Goal: Information Seeking & Learning: Understand process/instructions

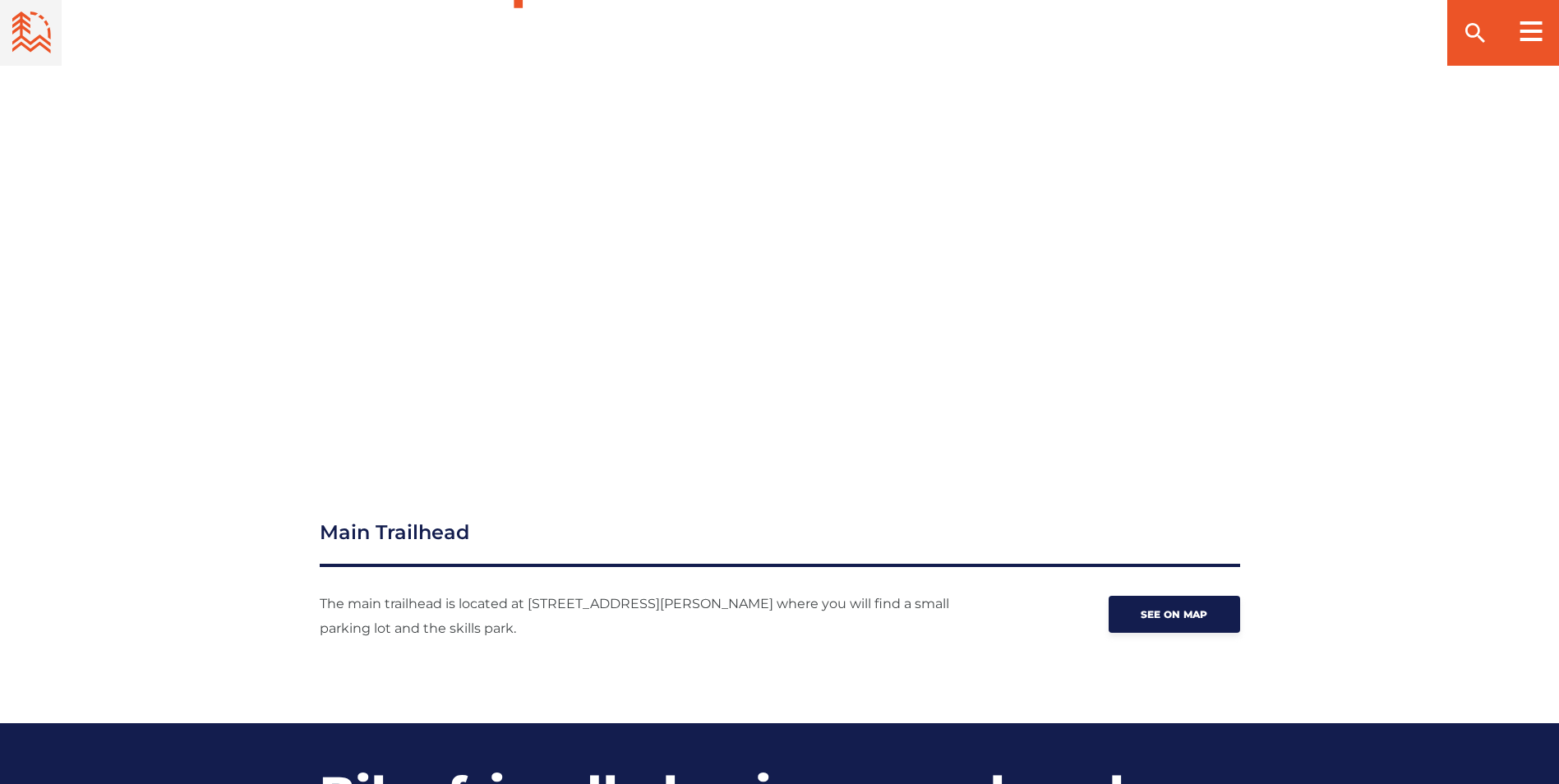
scroll to position [1808, 0]
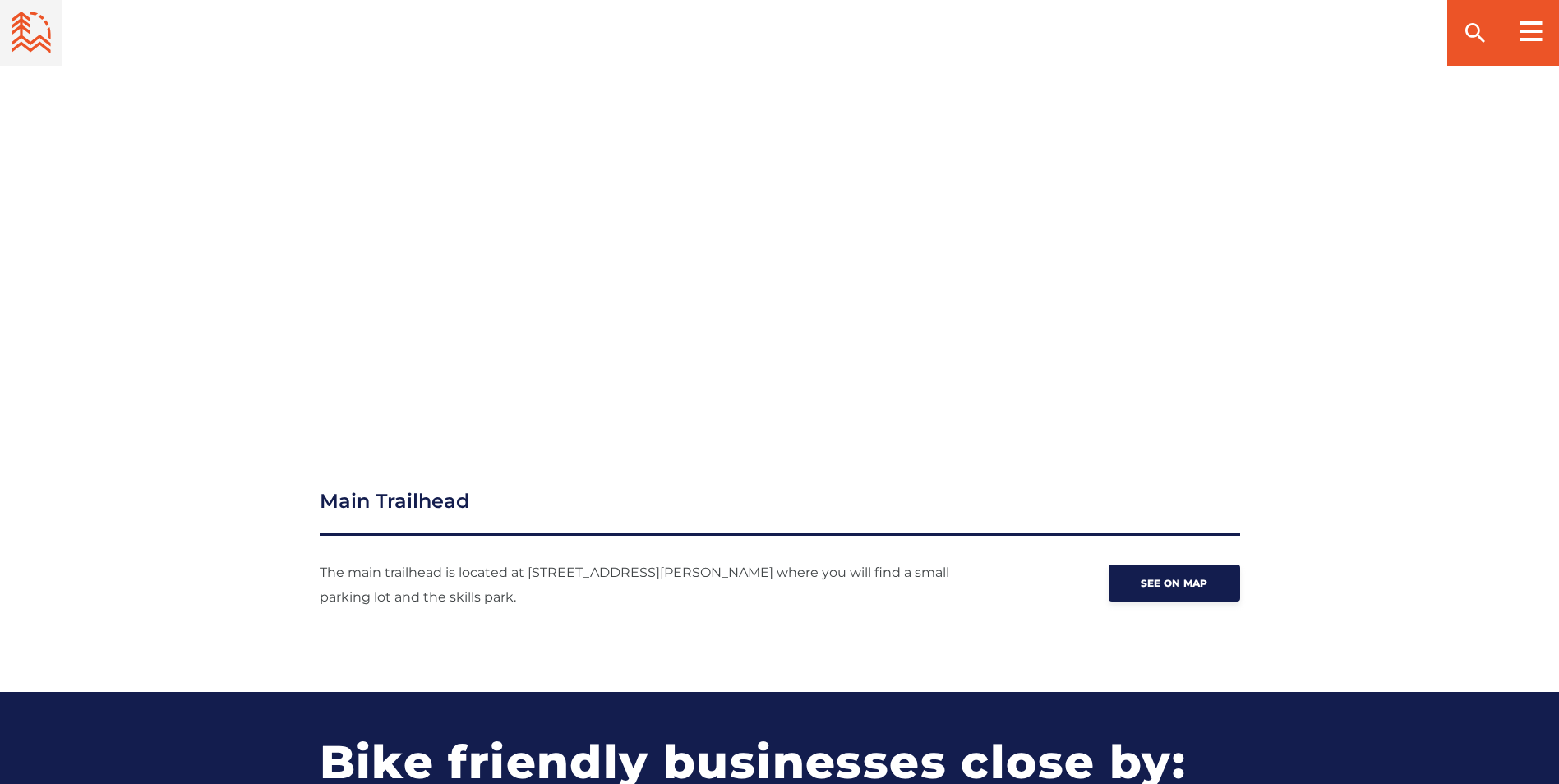
click at [747, 580] on p "The main trailhead is located at [STREET_ADDRESS][PERSON_NAME] where you will f…" at bounding box center [660, 585] width 682 height 49
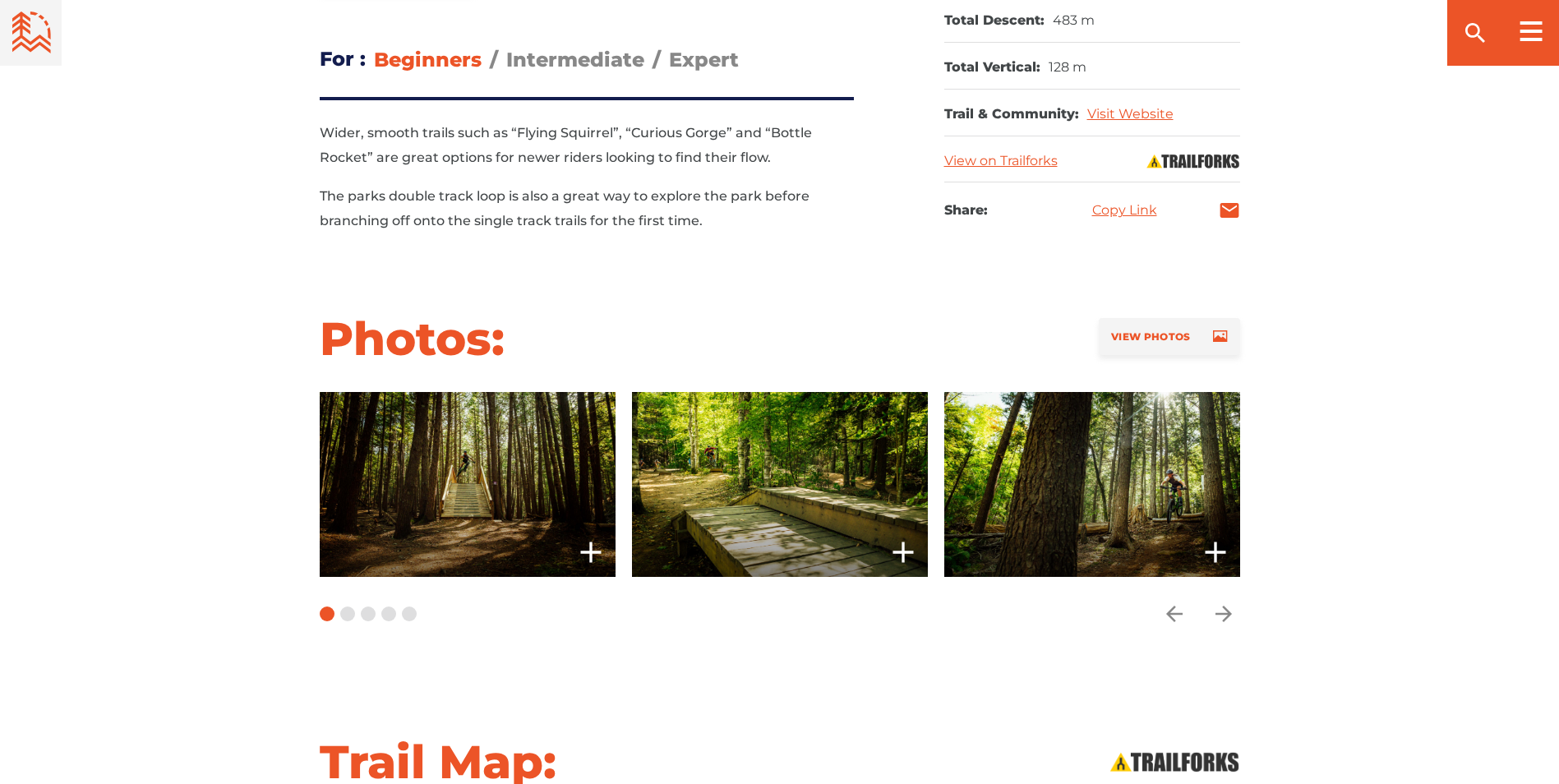
scroll to position [986, 0]
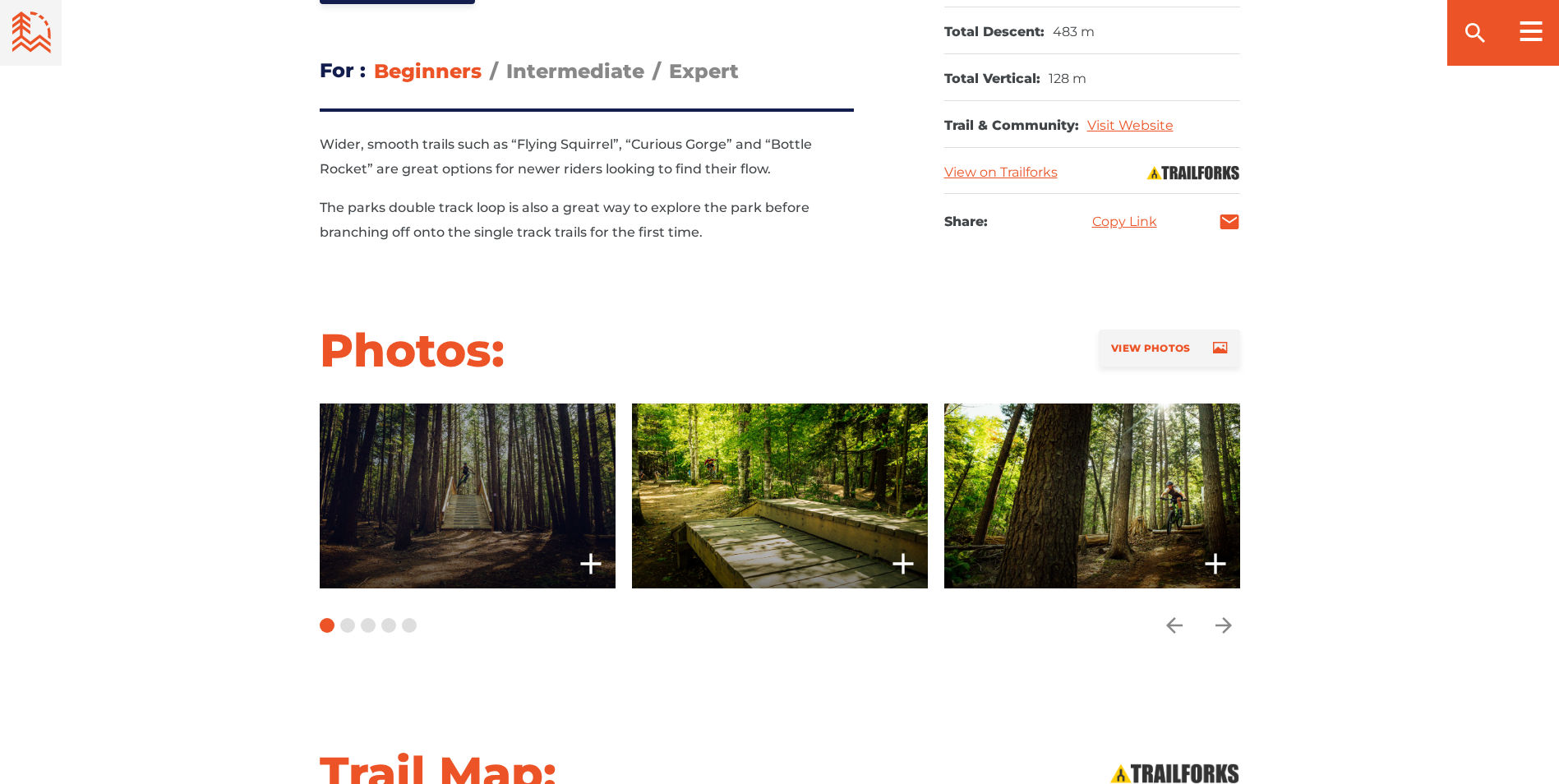
click at [423, 526] on span at bounding box center [467, 496] width 296 height 185
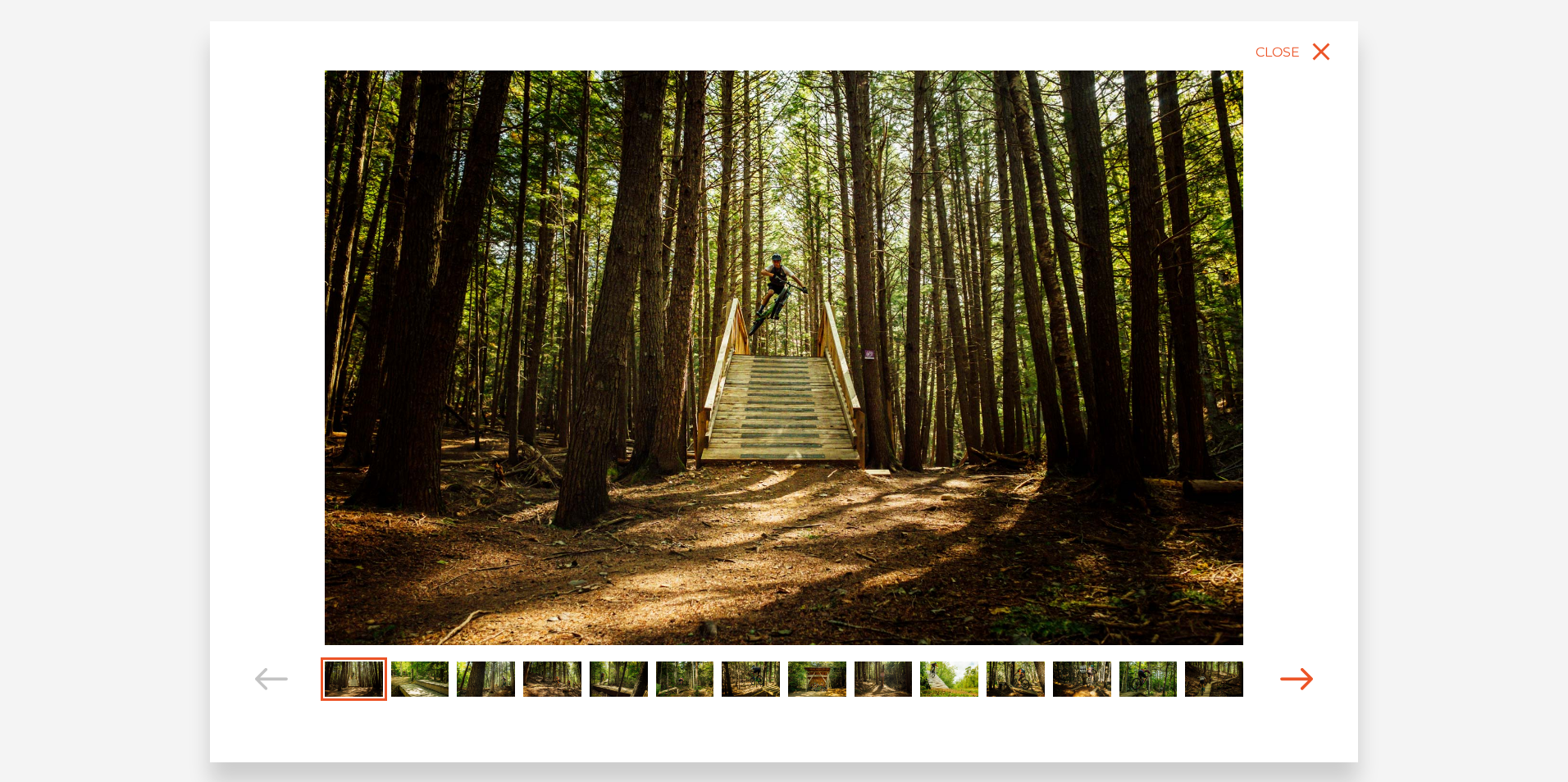
click at [1308, 678] on icon "Carousel Navigation" at bounding box center [1297, 679] width 33 height 22
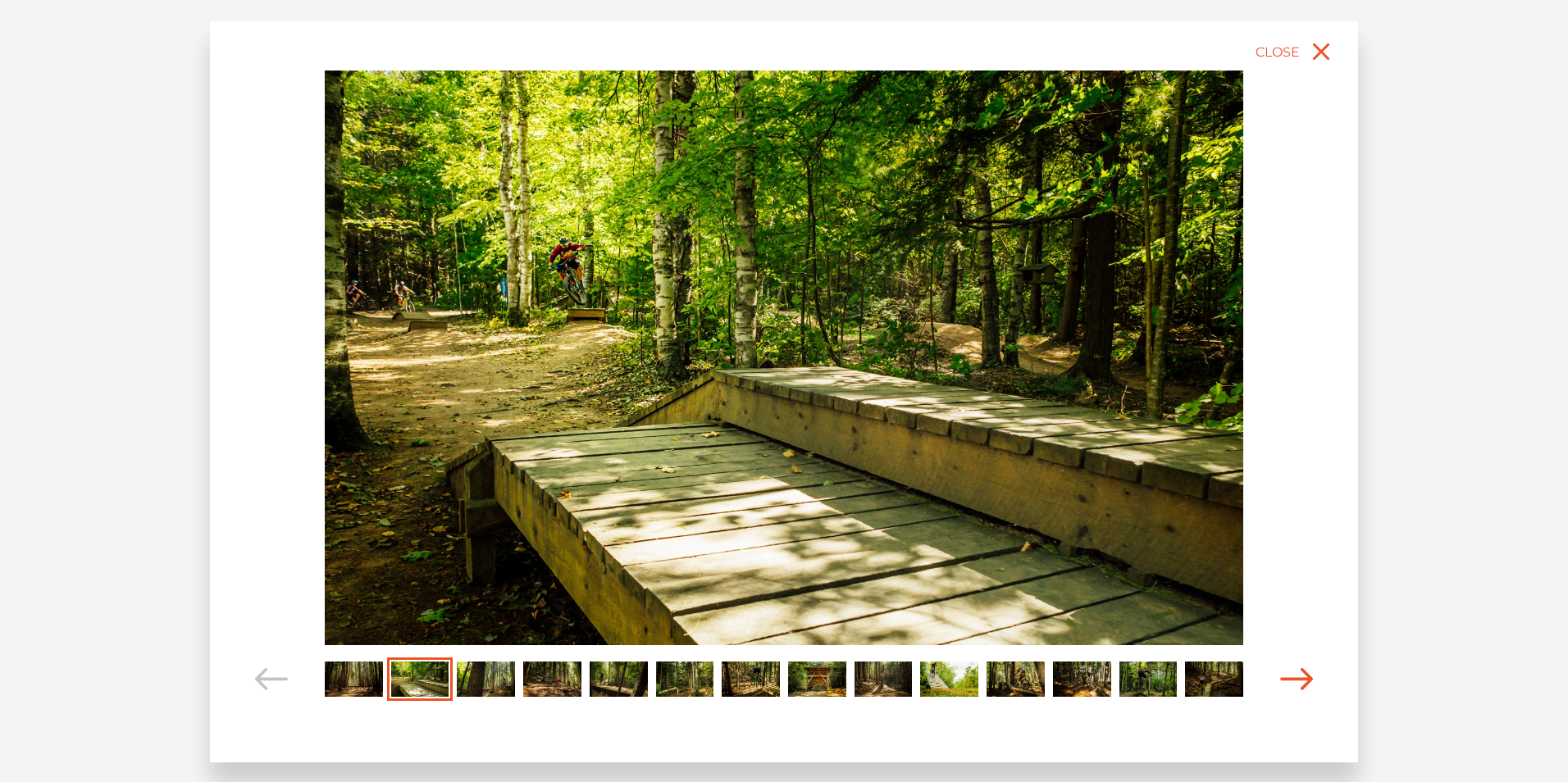
click at [1308, 678] on icon "Carousel Navigation" at bounding box center [1297, 679] width 33 height 22
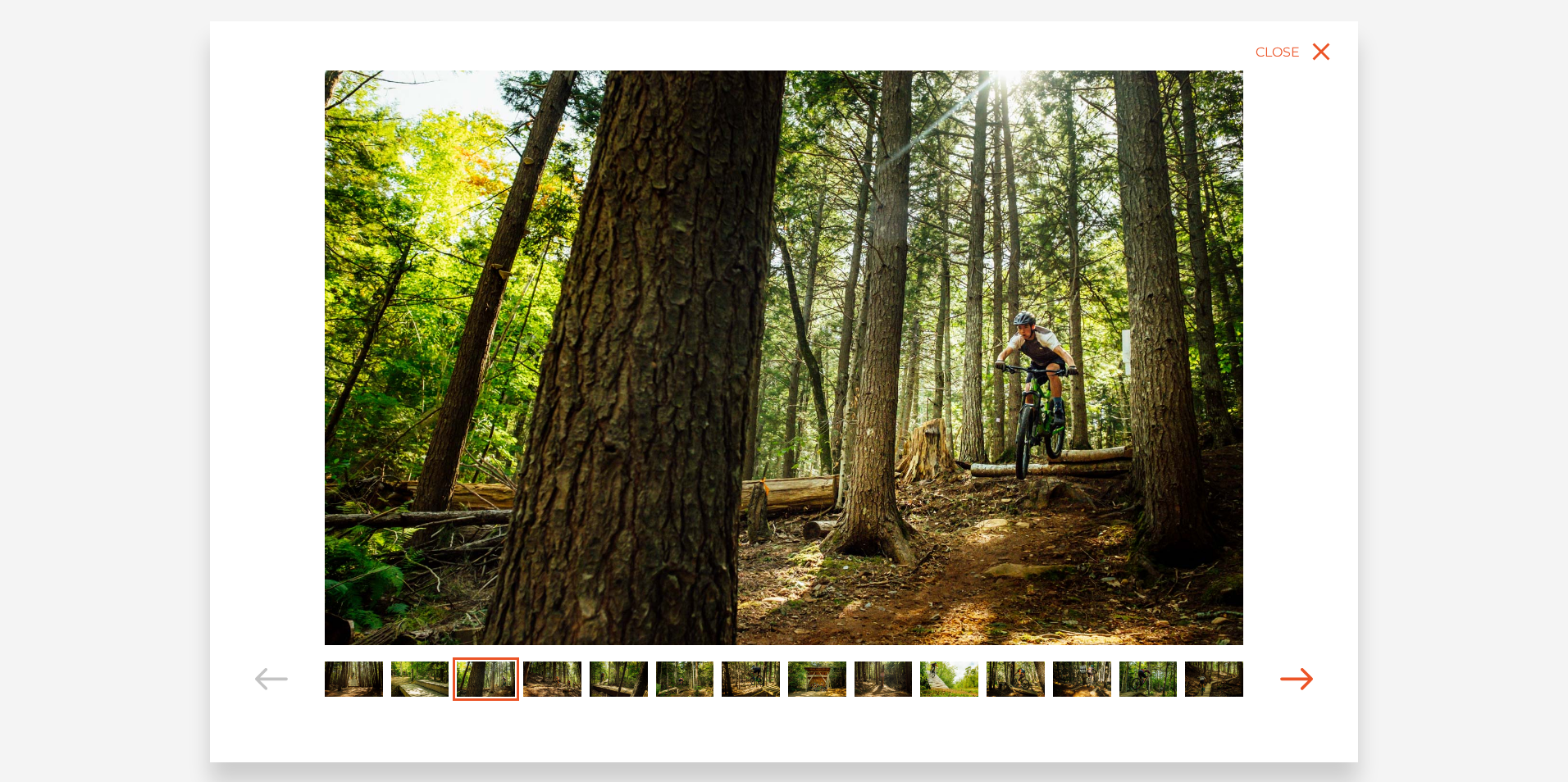
click at [1308, 678] on icon "Carousel Navigation" at bounding box center [1297, 679] width 33 height 22
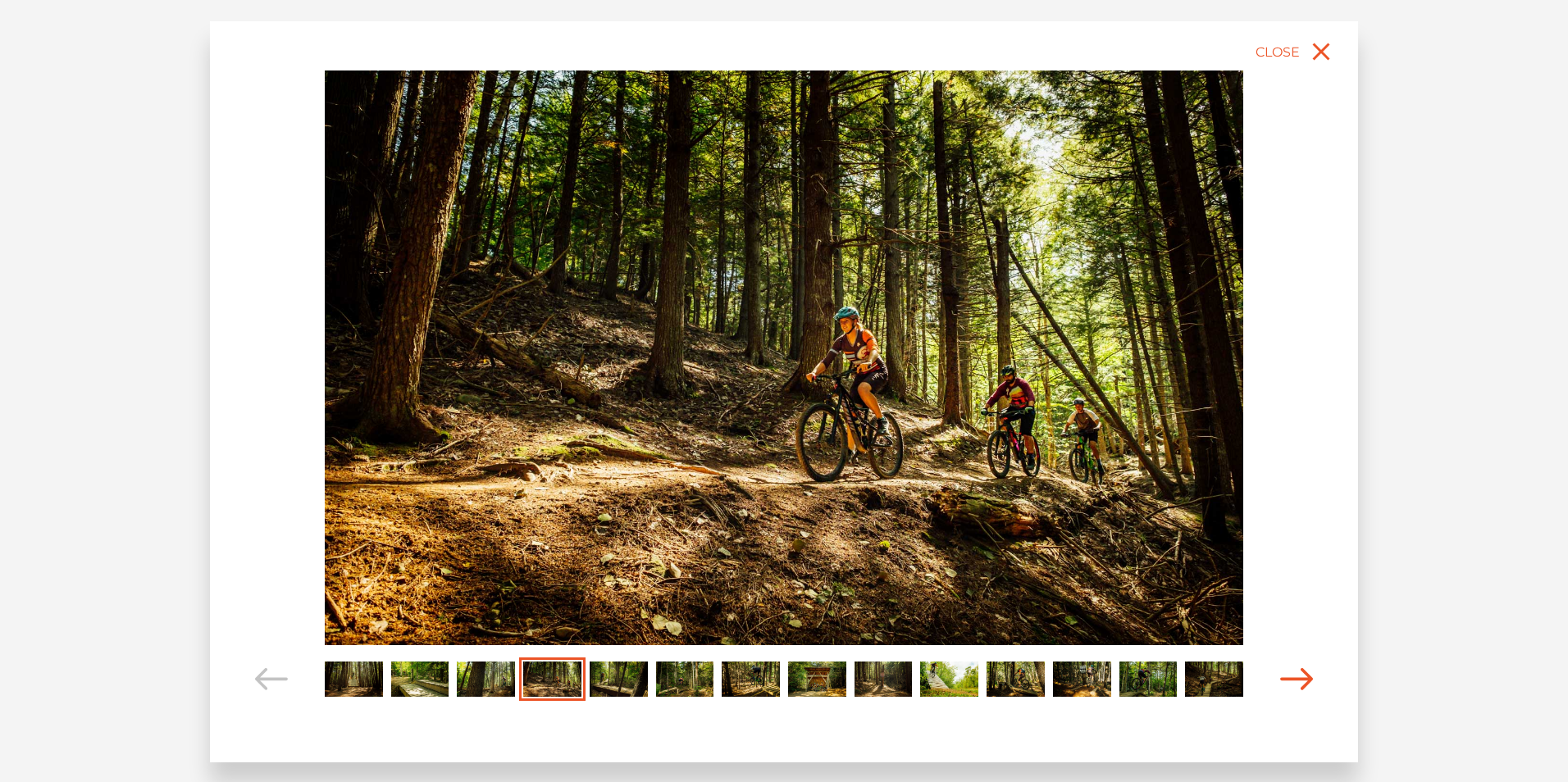
click at [1308, 678] on icon "Carousel Navigation" at bounding box center [1297, 679] width 33 height 22
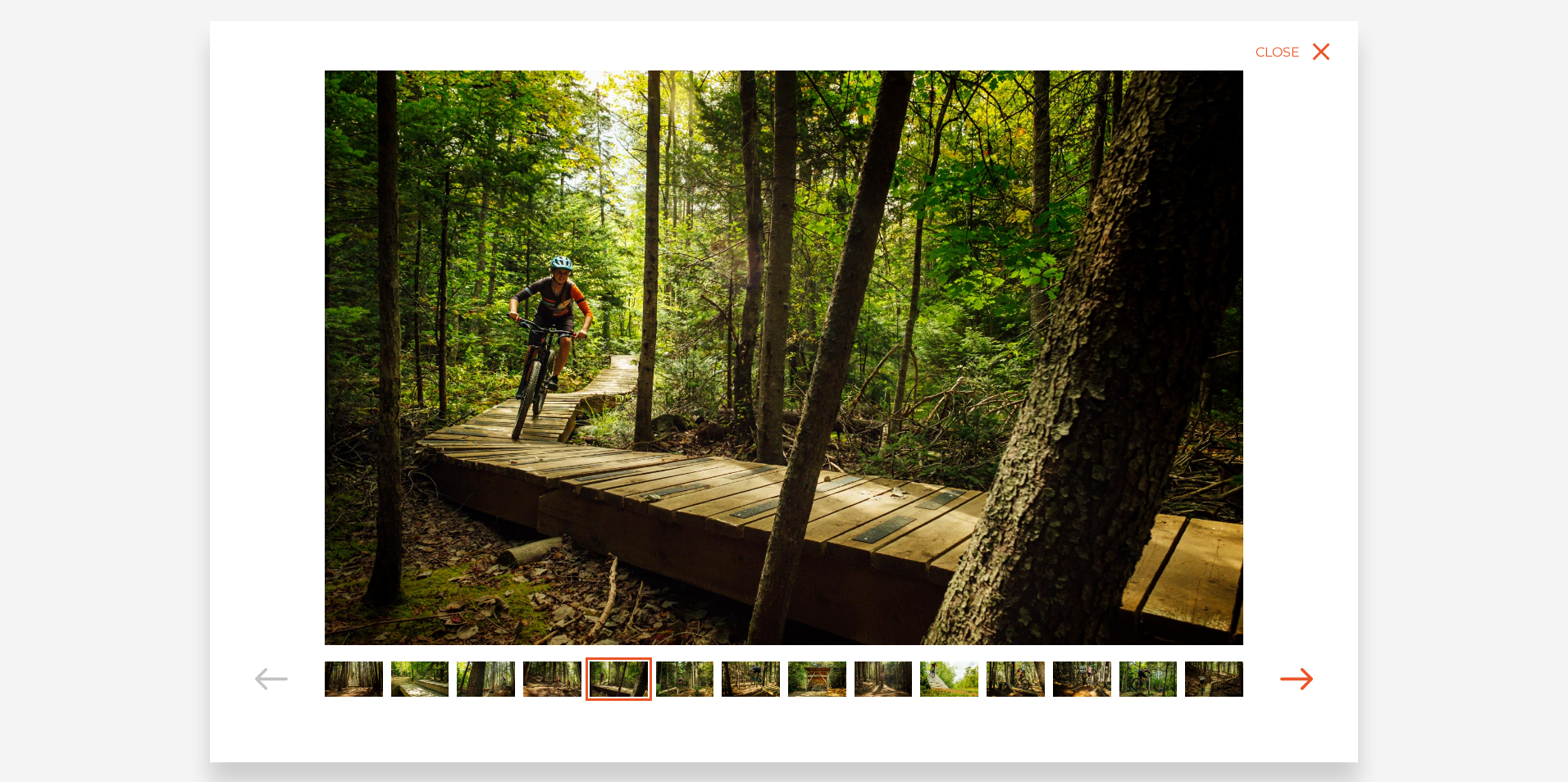
click at [1308, 678] on icon "Carousel Navigation" at bounding box center [1297, 679] width 33 height 22
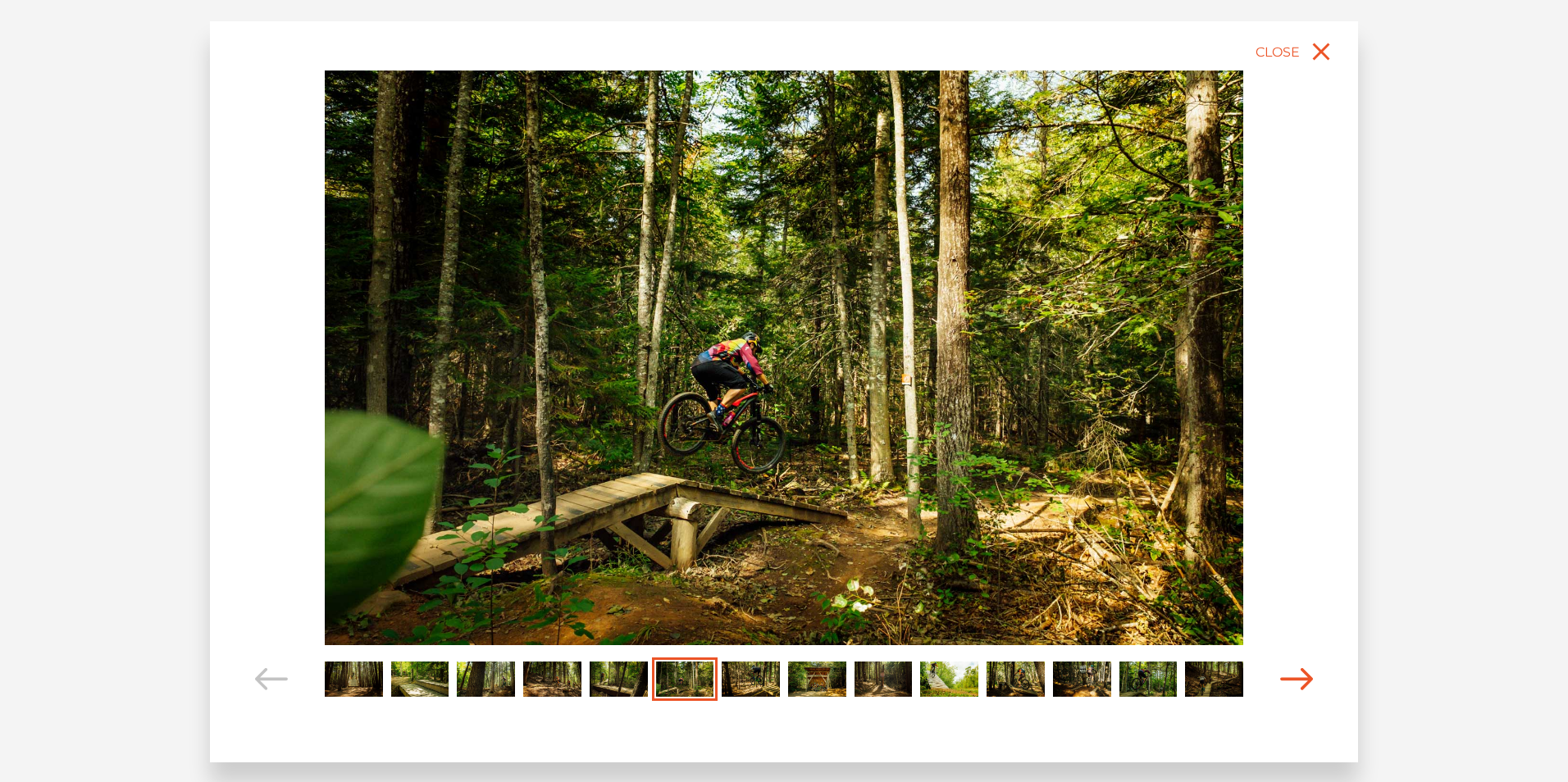
click at [1308, 678] on icon "Carousel Navigation" at bounding box center [1297, 679] width 33 height 22
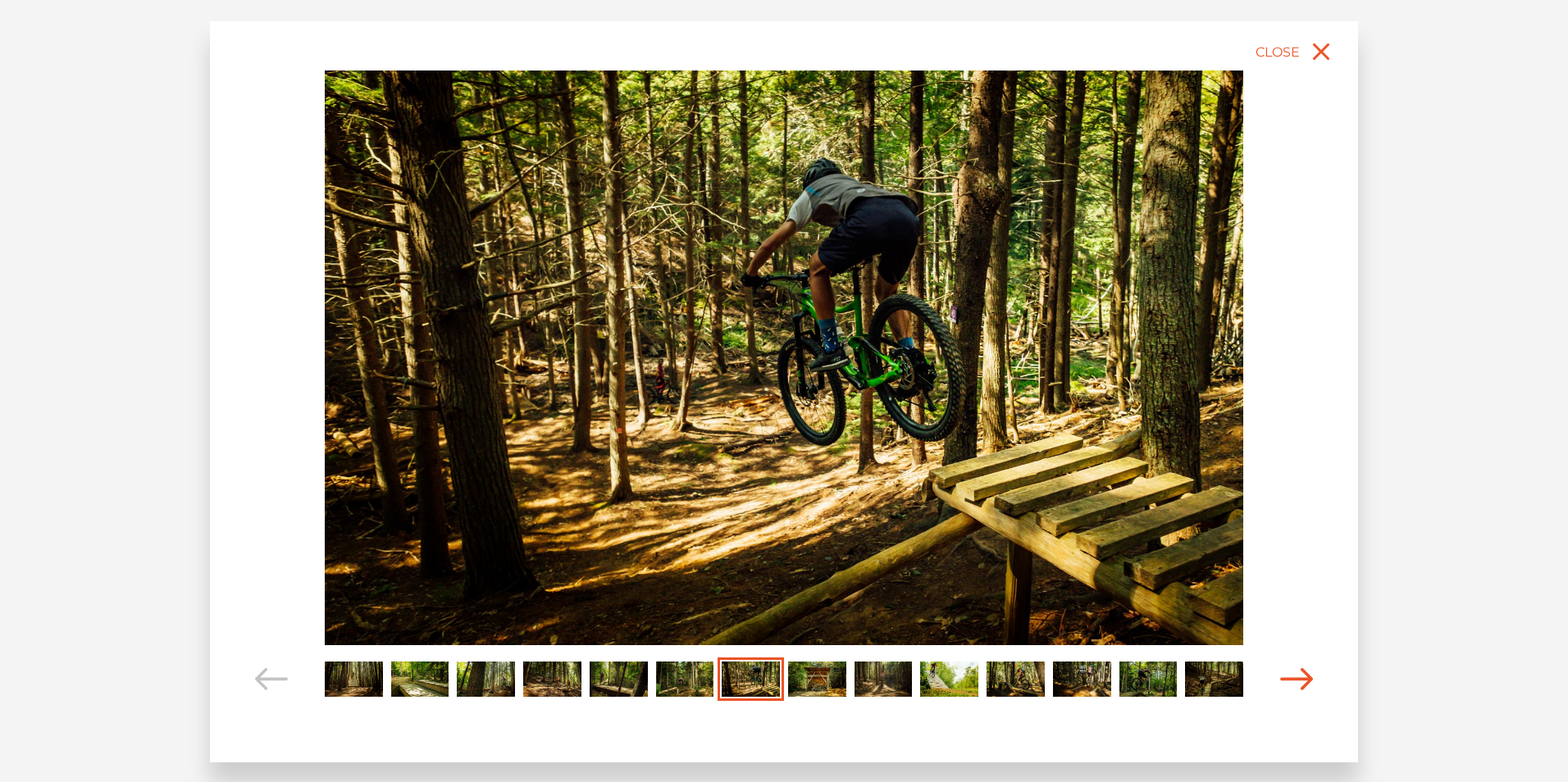
click at [1308, 678] on icon "Carousel Navigation" at bounding box center [1297, 679] width 33 height 22
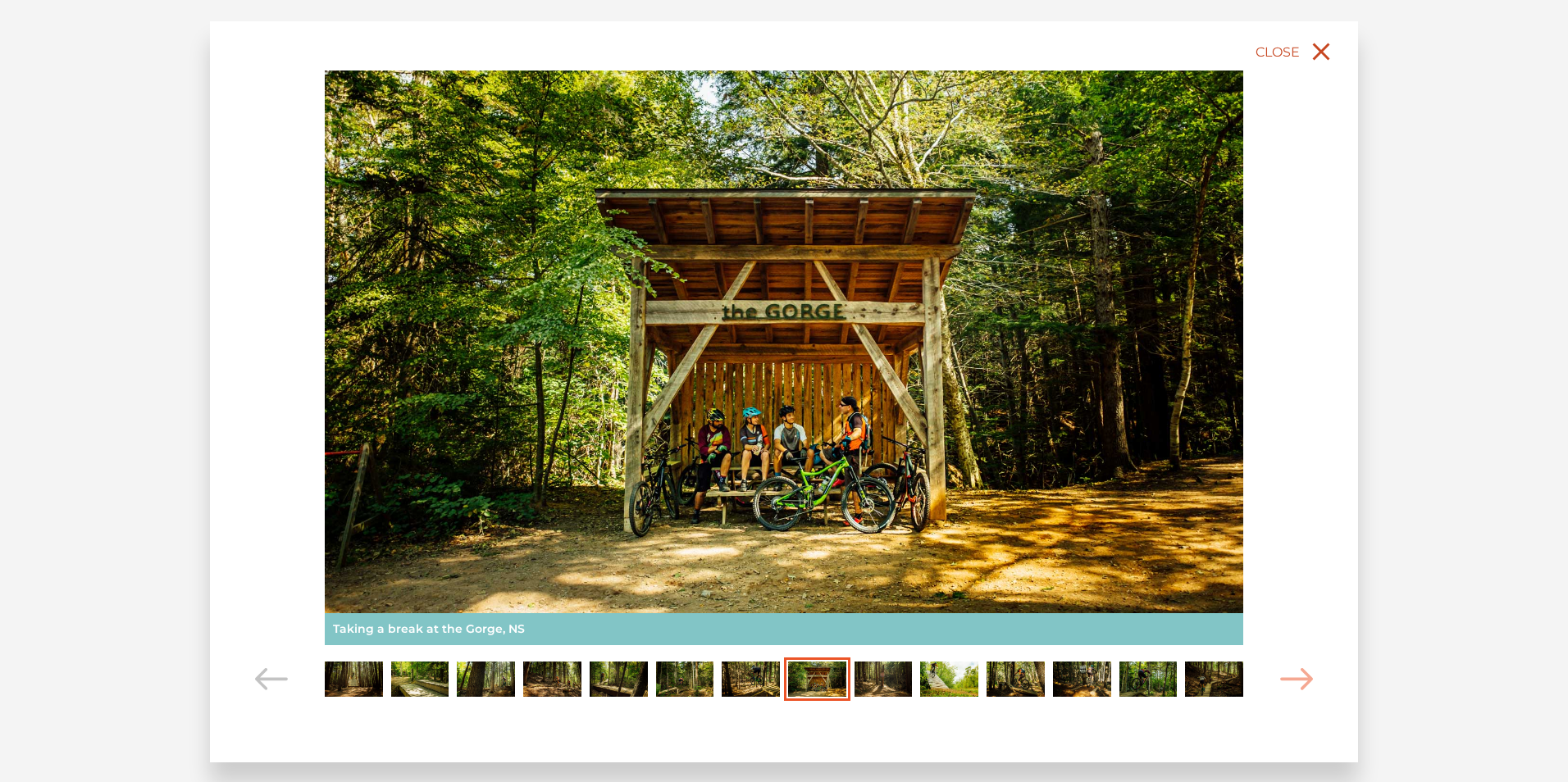
click at [1330, 46] on icon "close" at bounding box center [1321, 51] width 30 height 29
